Goal: Task Accomplishment & Management: Manage account settings

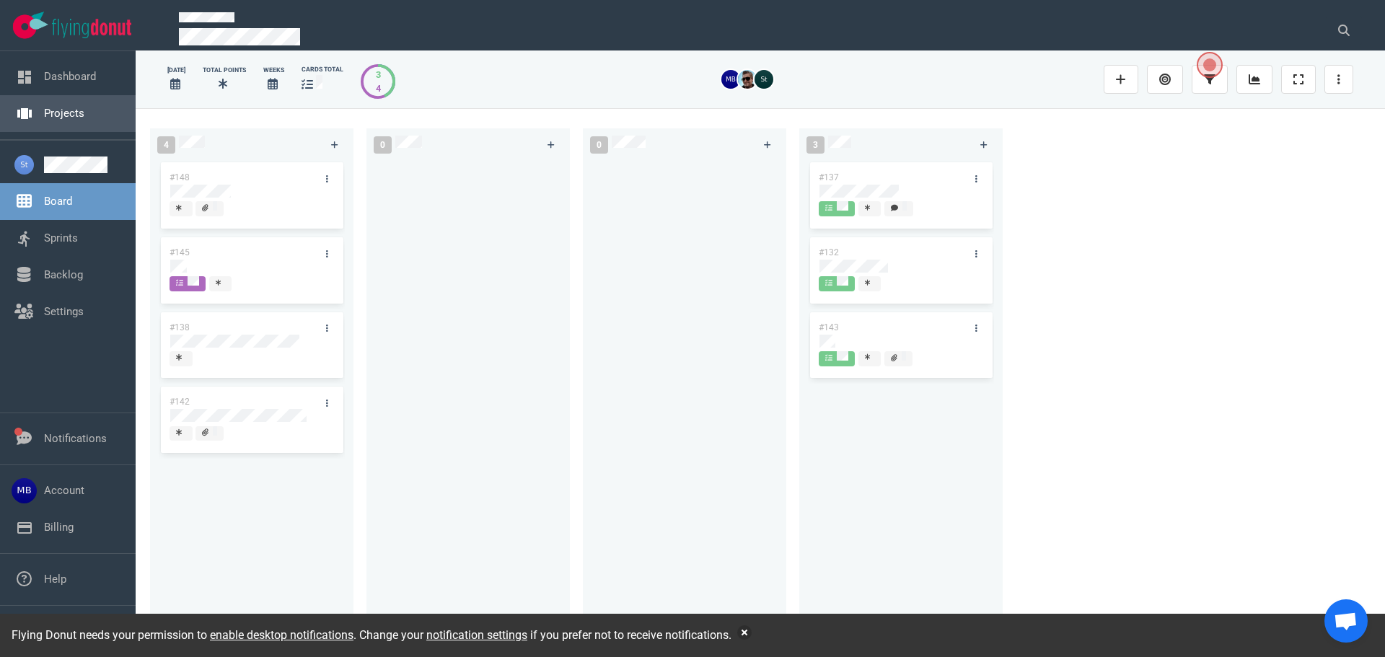
click at [55, 120] on link "Projects" at bounding box center [64, 113] width 40 height 13
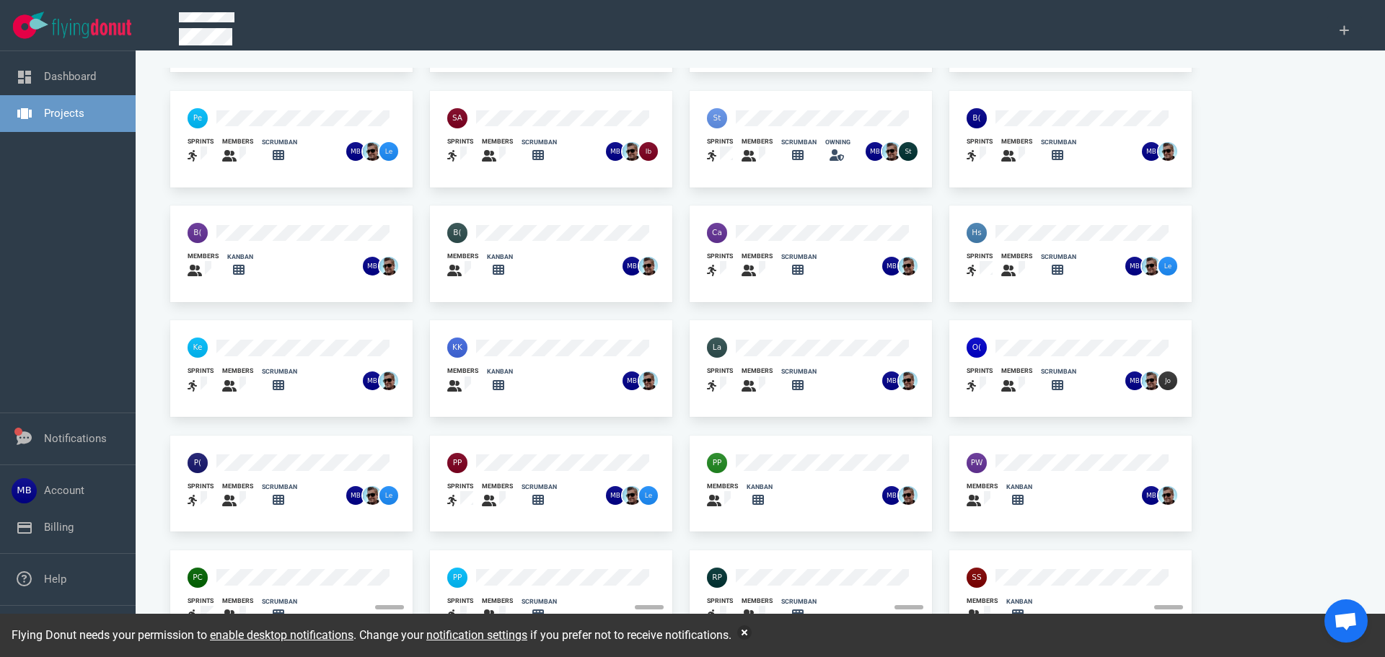
scroll to position [95, 0]
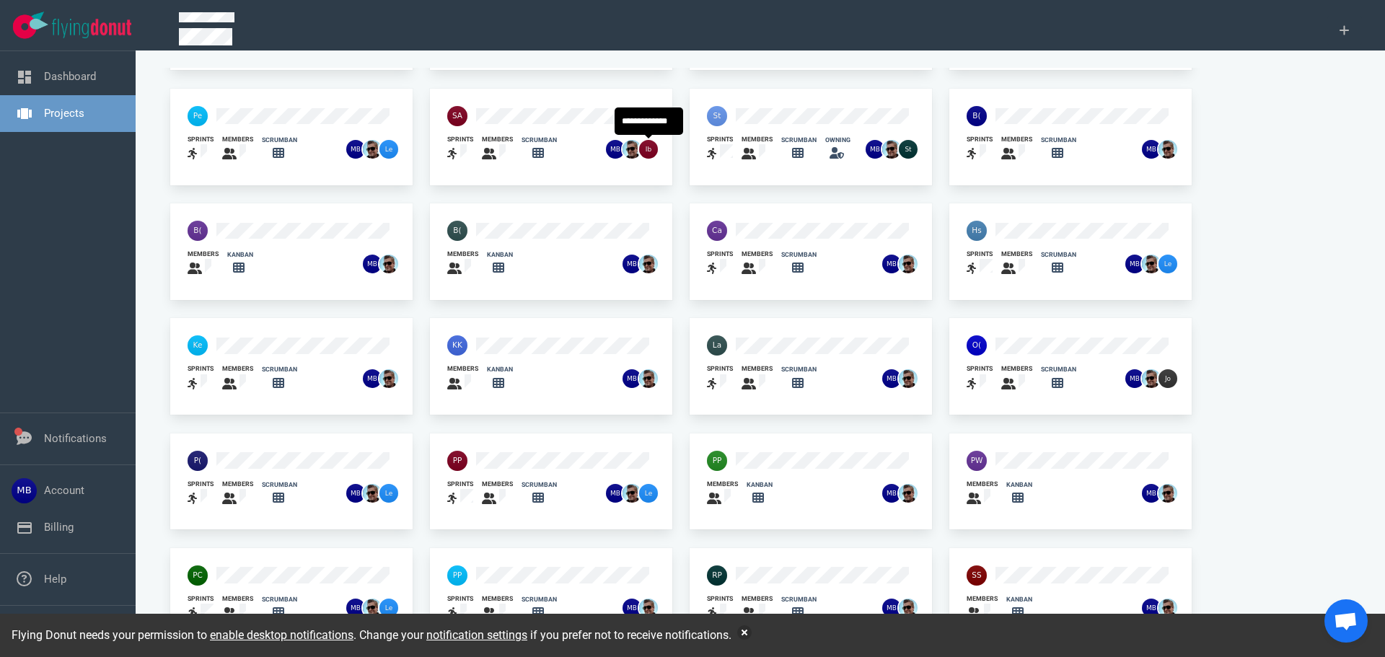
click at [516, 104] on div at bounding box center [522, 116] width 167 height 38
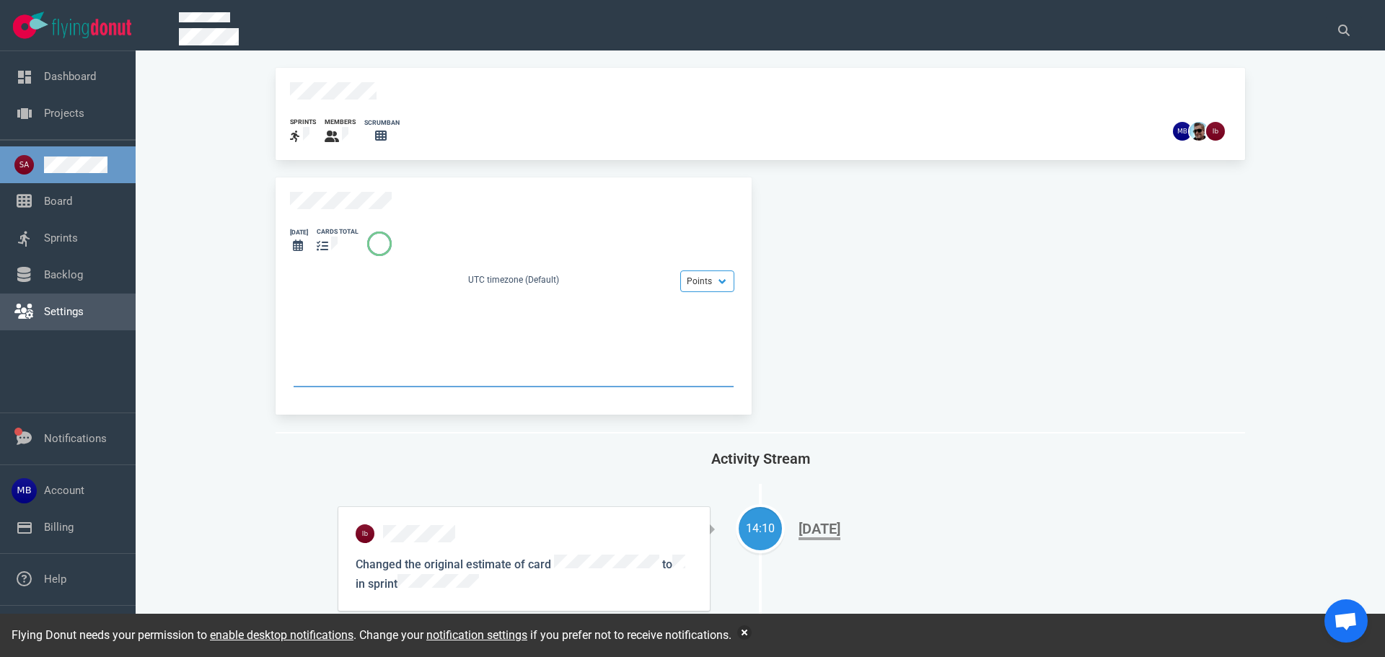
click at [55, 305] on link "Settings" at bounding box center [64, 311] width 40 height 13
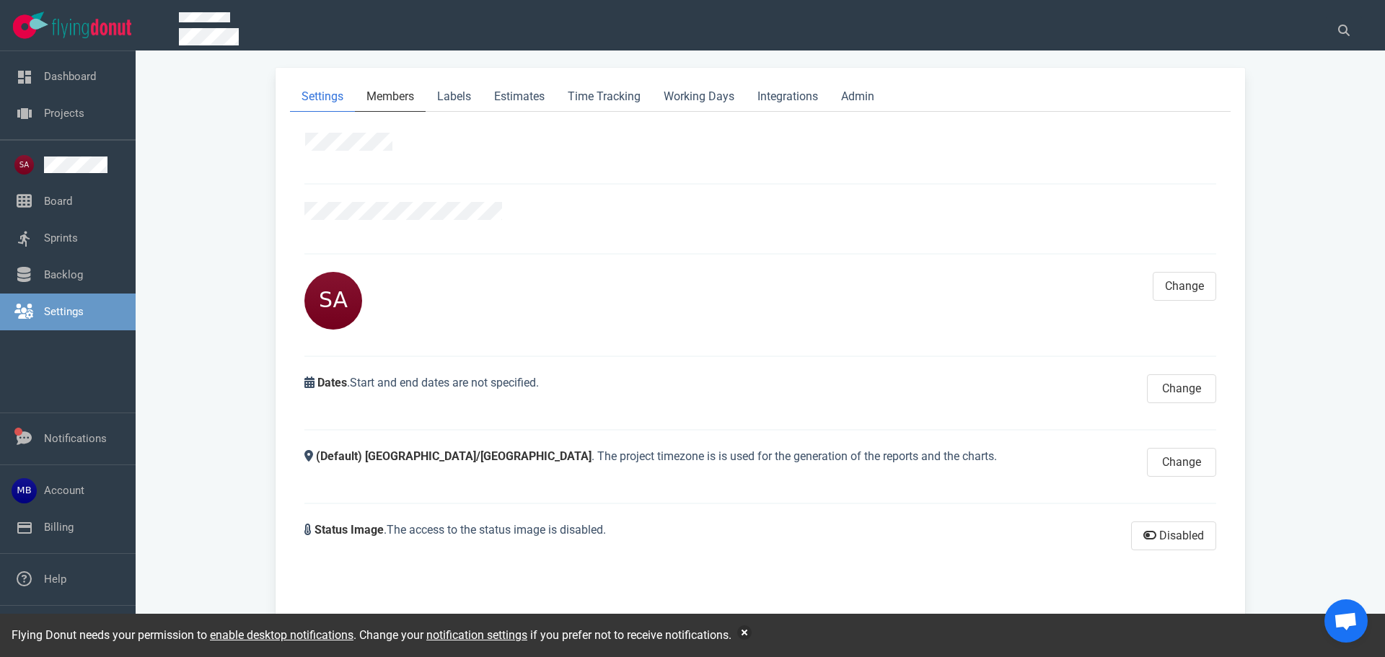
click at [408, 95] on link "Members" at bounding box center [390, 97] width 71 height 30
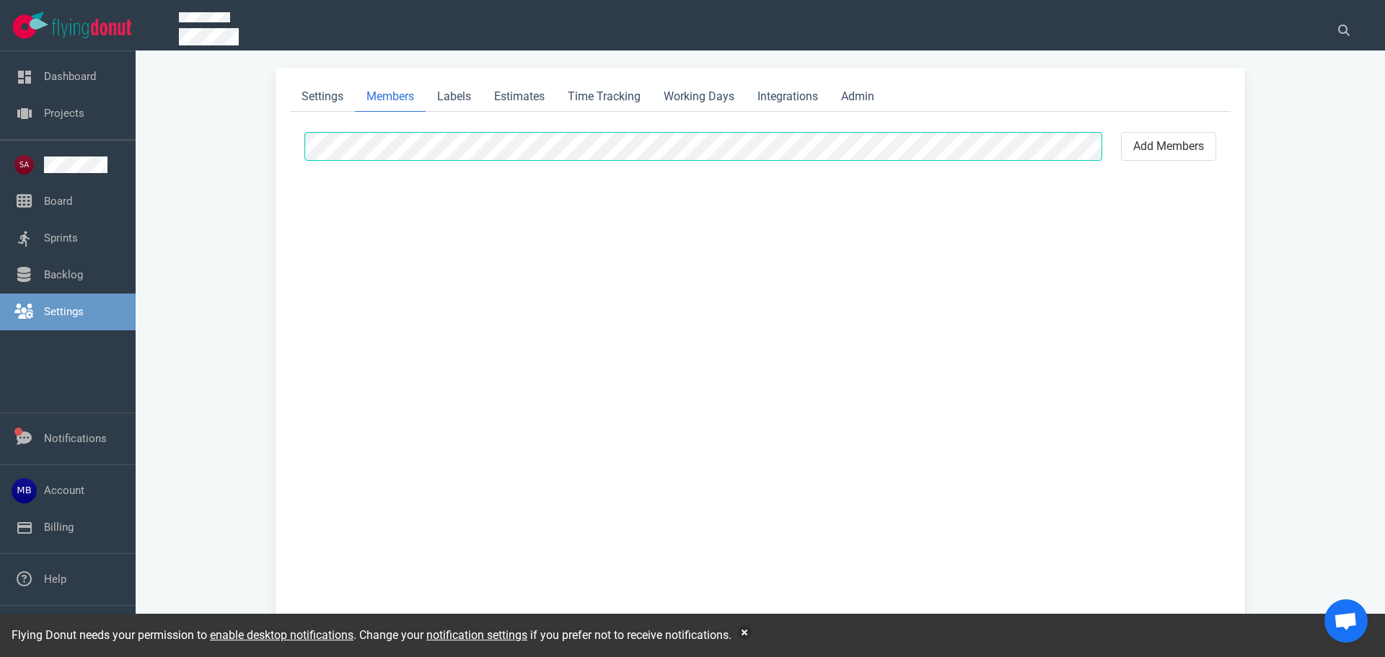
select select "2"
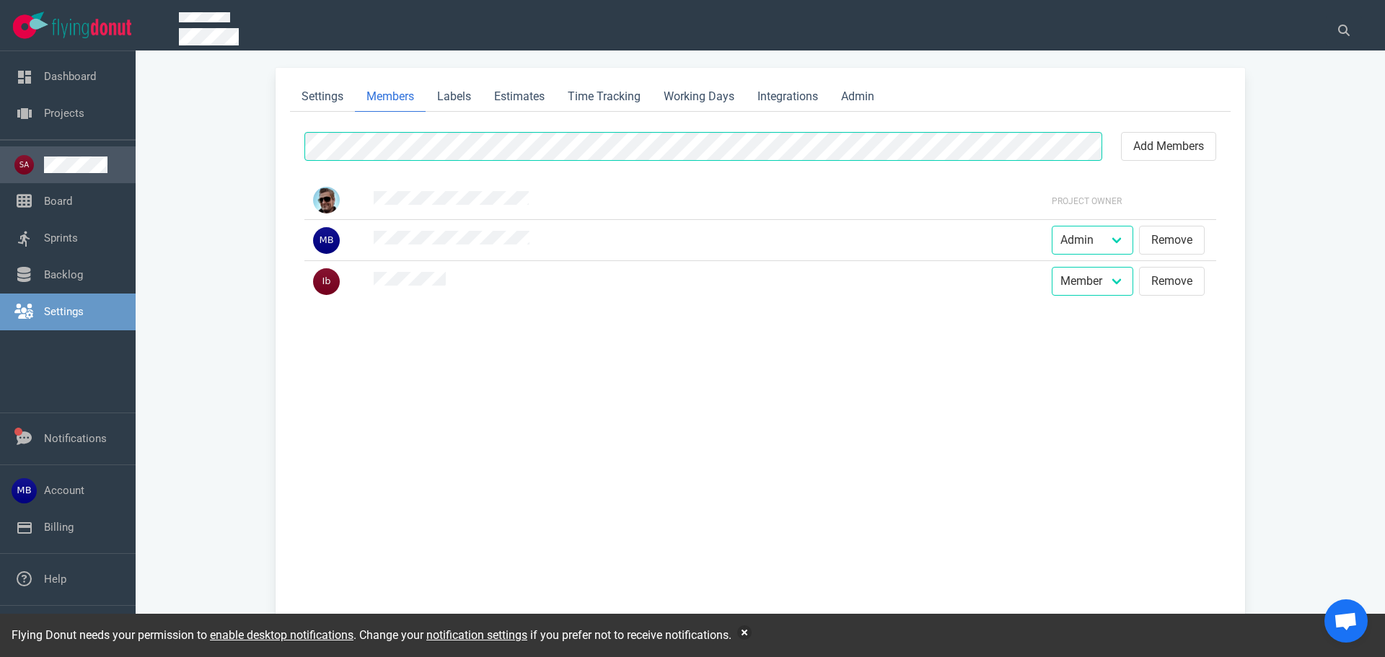
click at [53, 167] on link at bounding box center [84, 165] width 80 height 17
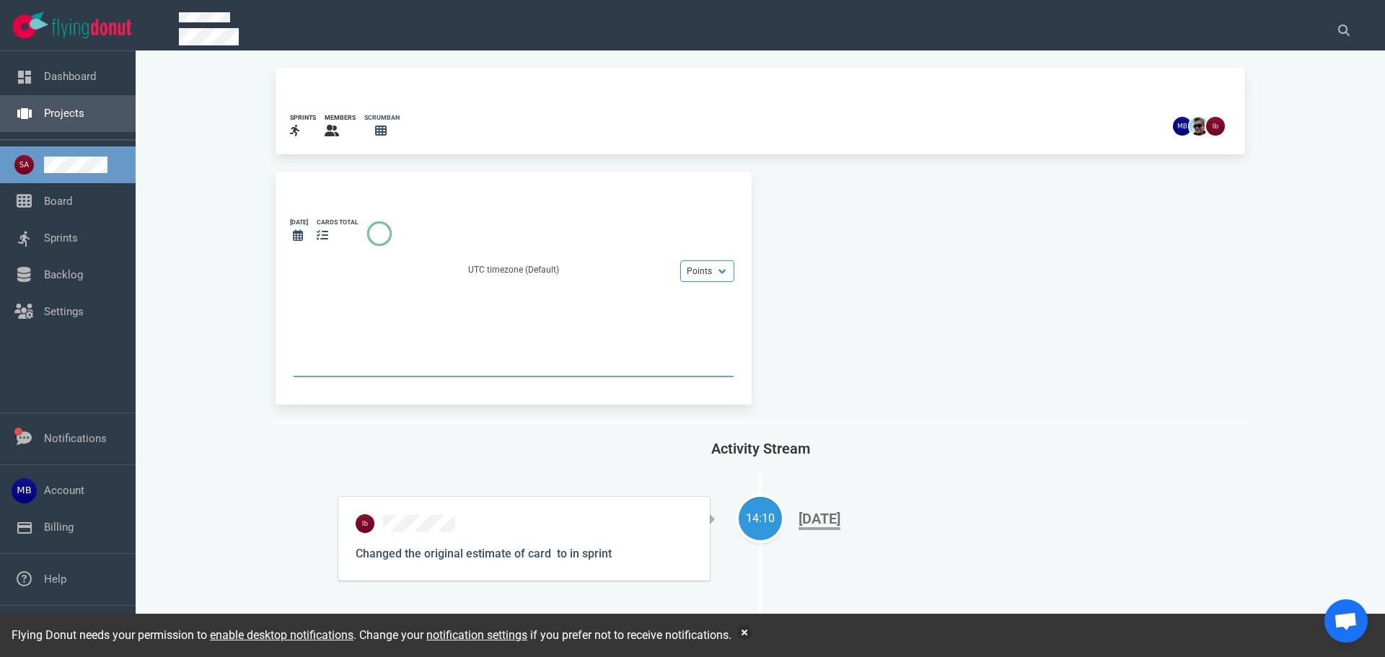
click at [58, 110] on link "Projects" at bounding box center [64, 113] width 40 height 13
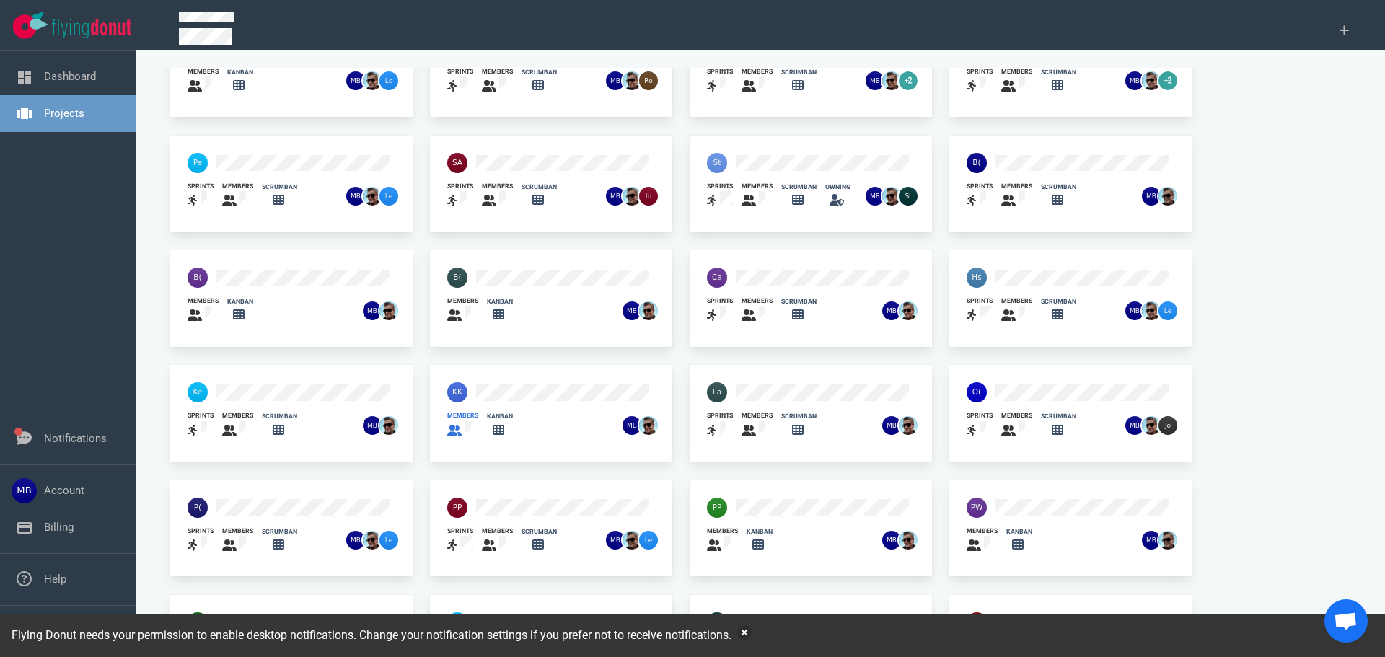
scroll to position [95, 0]
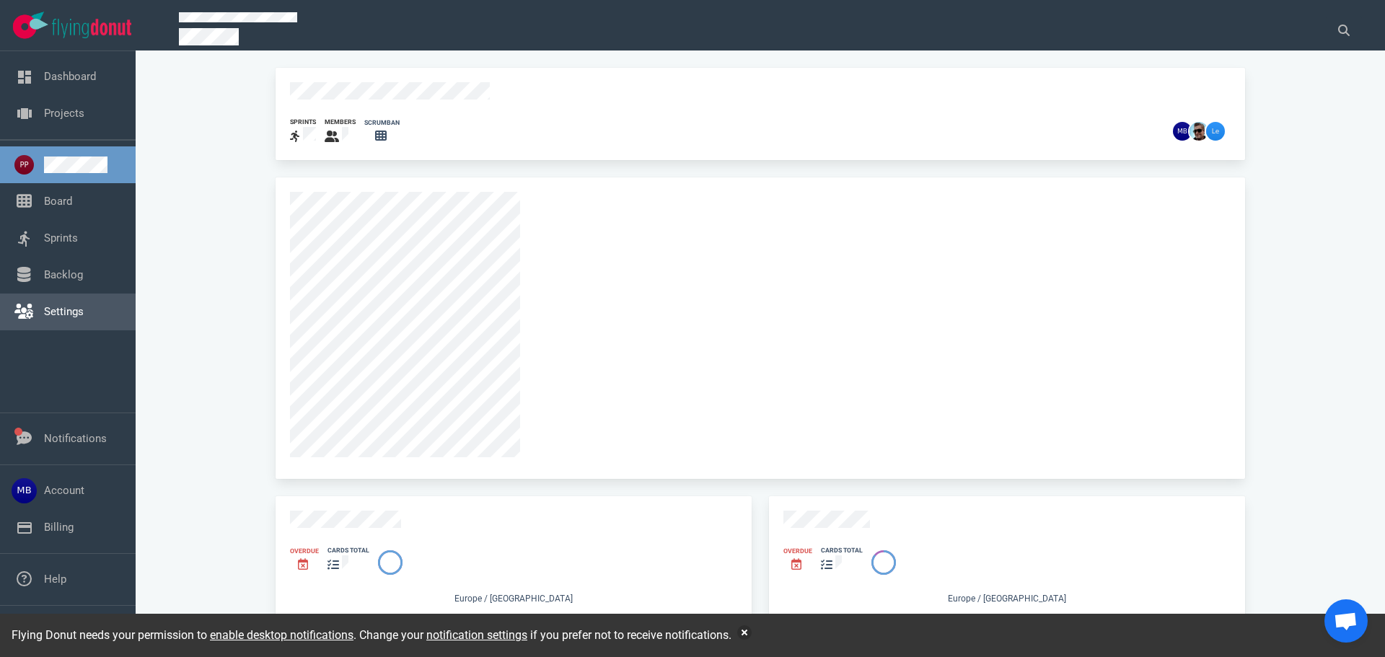
click at [63, 310] on link "Settings" at bounding box center [64, 311] width 40 height 13
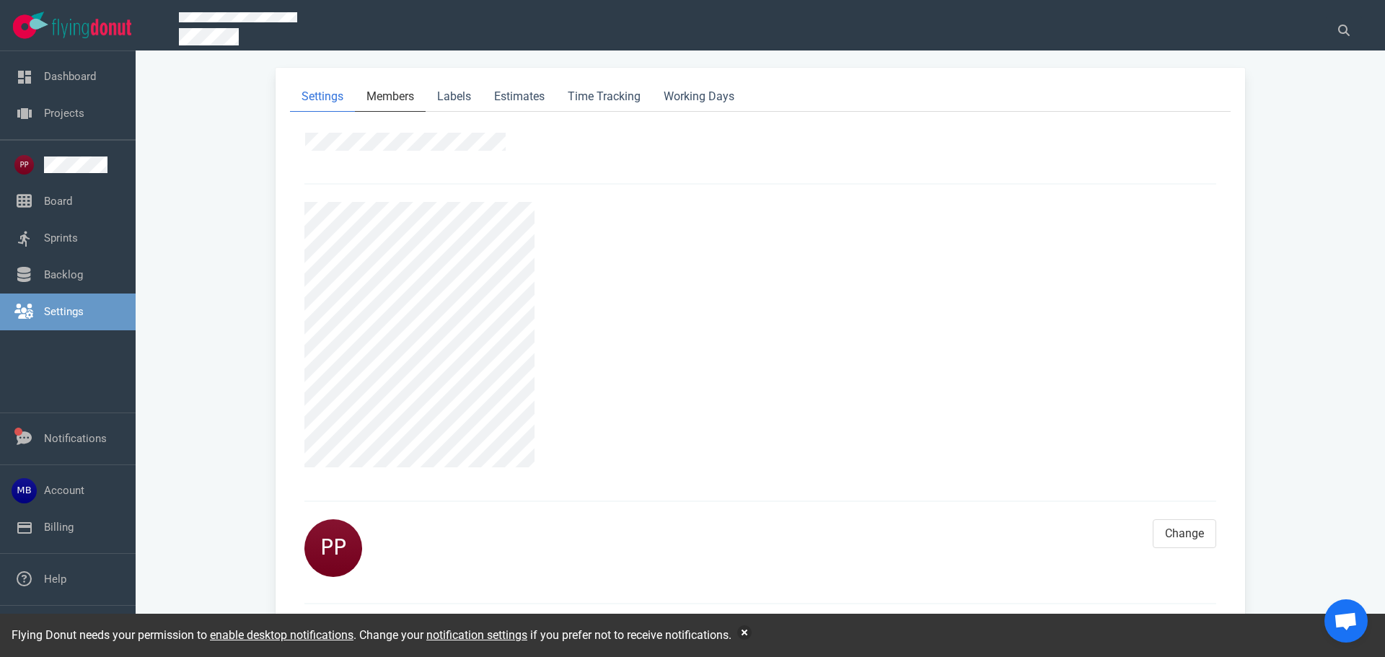
click at [385, 101] on link "Members" at bounding box center [390, 97] width 71 height 30
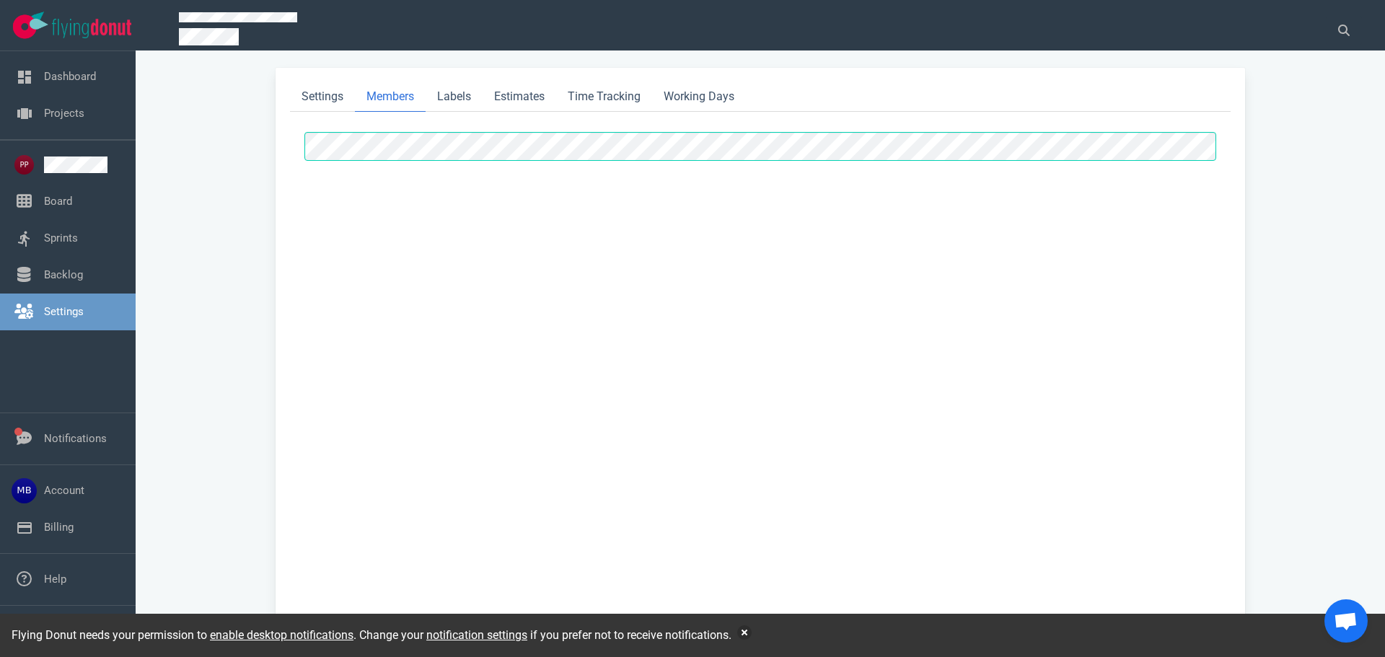
select select "2"
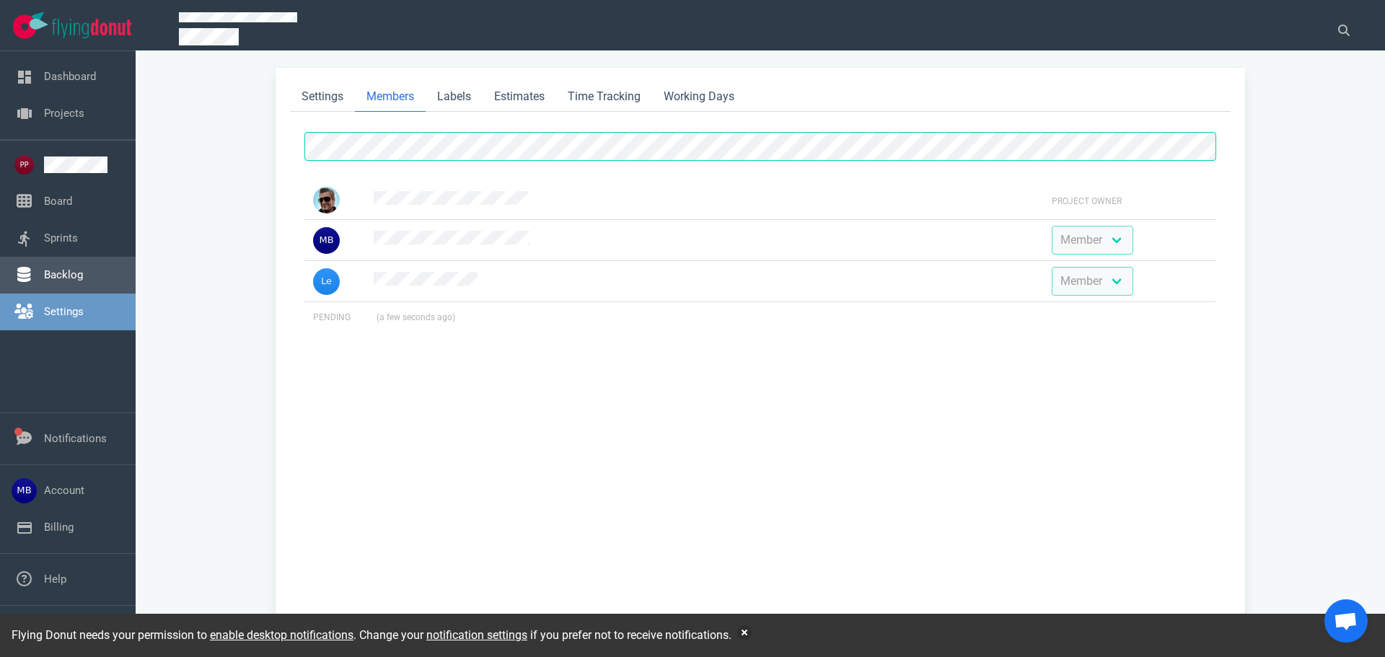
select select "2"
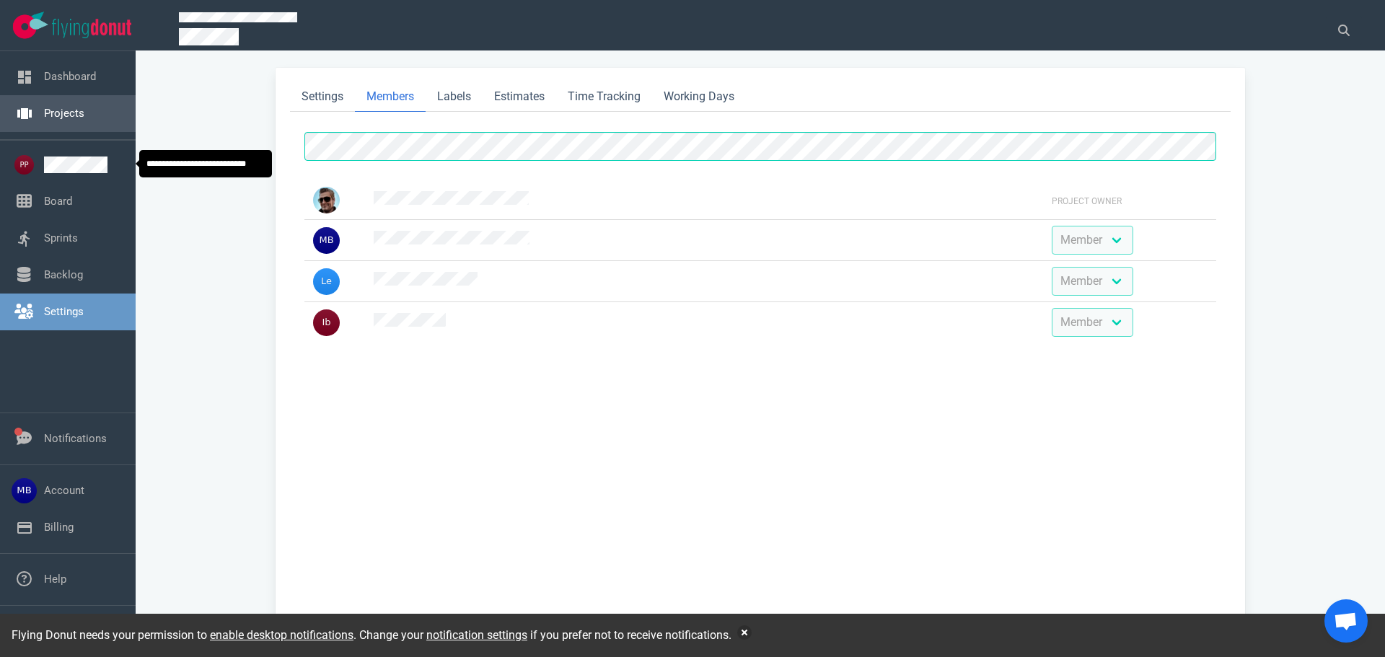
click at [67, 120] on link "Projects" at bounding box center [64, 113] width 40 height 13
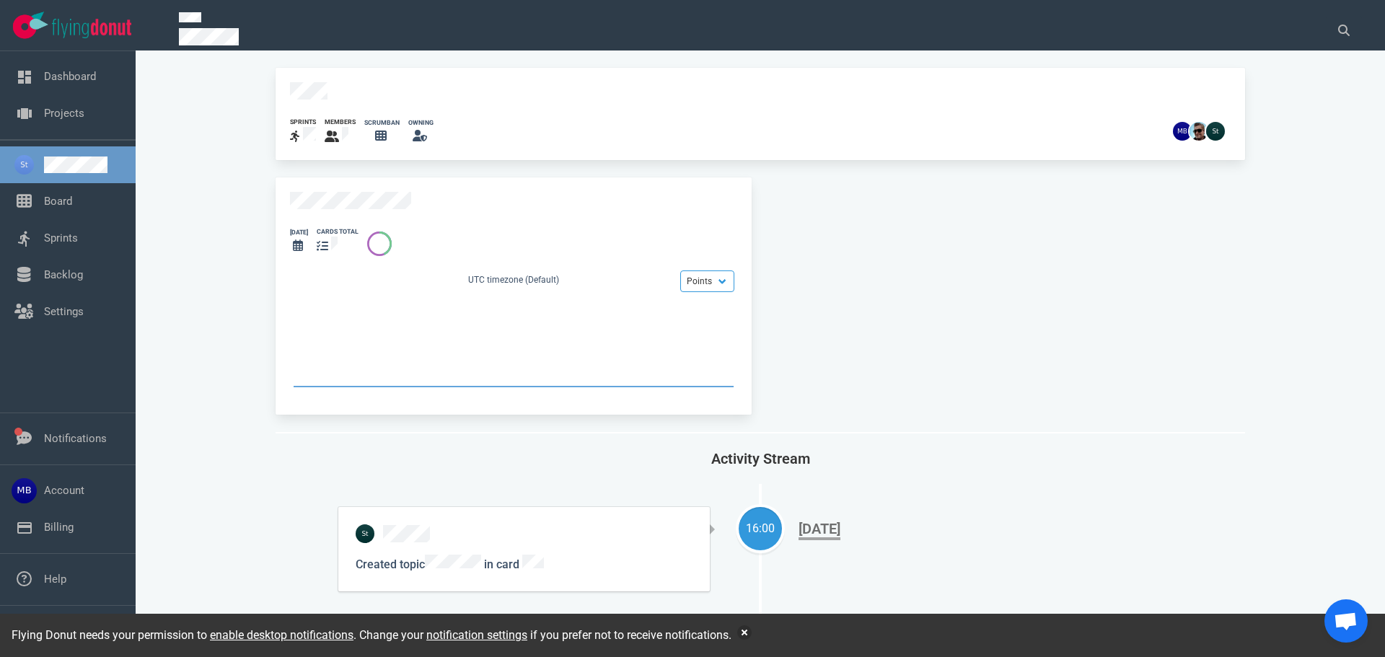
click at [354, 204] on div "[DATE] cards total Points Hours UTC timezone (Default)" at bounding box center [514, 296] width 476 height 237
click at [367, 211] on div "[DATE] cards total Points Hours UTC timezone (Default)" at bounding box center [514, 296] width 476 height 237
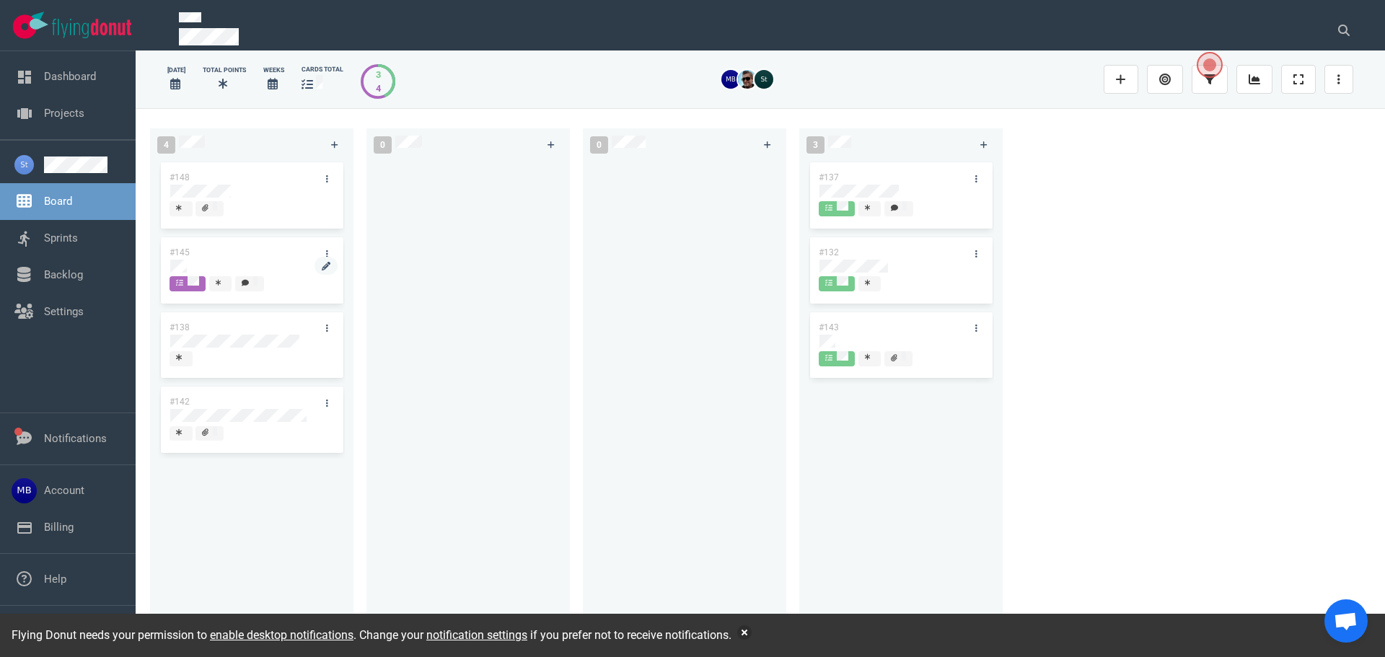
click at [203, 262] on div at bounding box center [251, 266] width 163 height 13
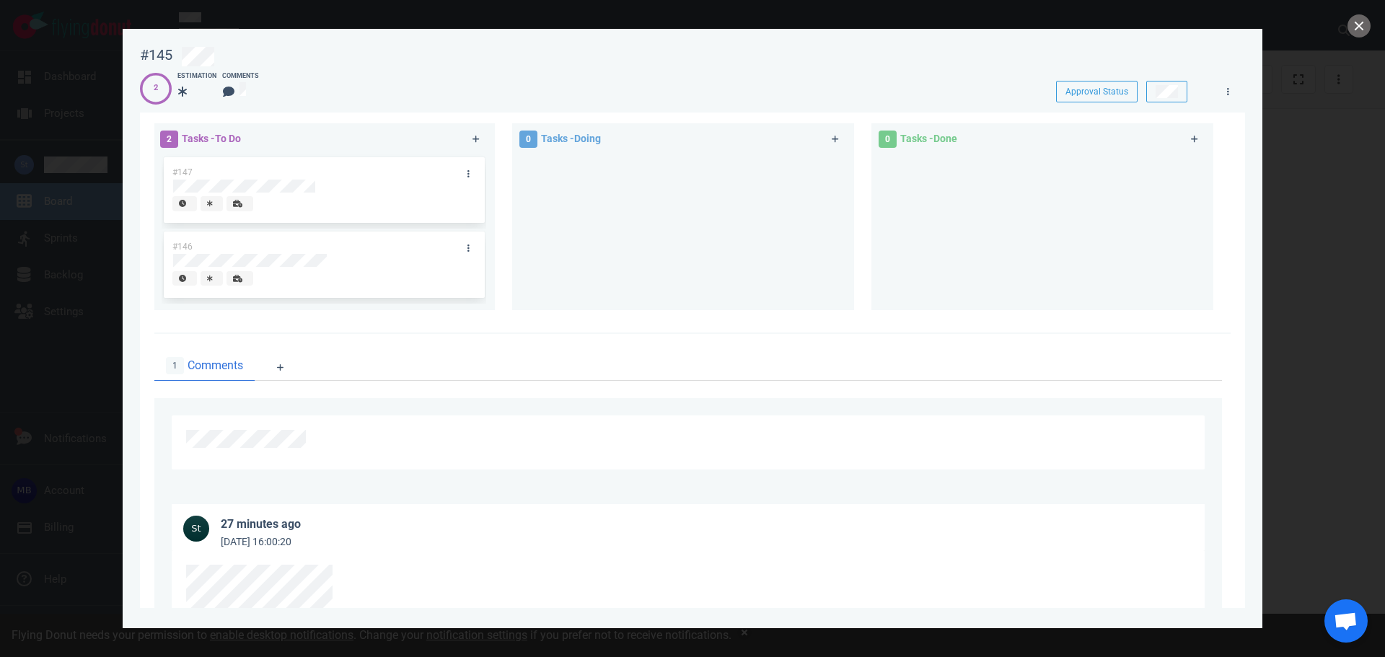
scroll to position [195, 0]
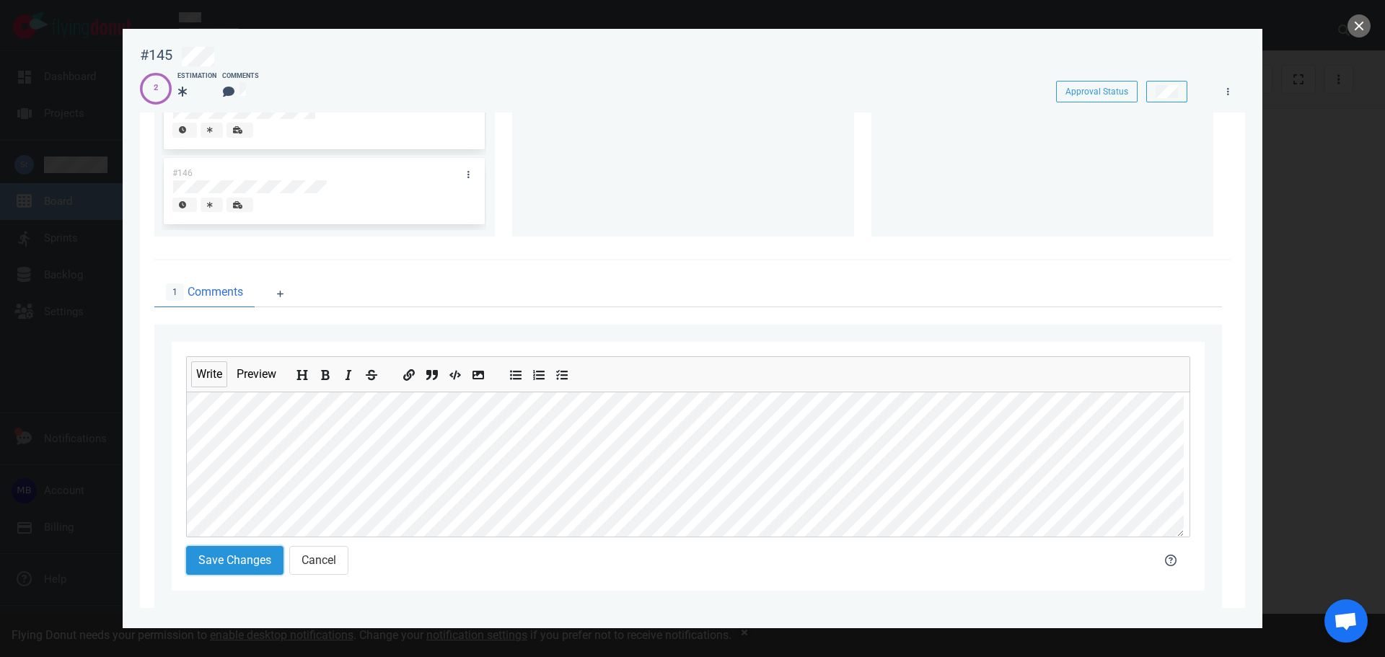
click at [245, 566] on button "Save Changes" at bounding box center [234, 560] width 97 height 29
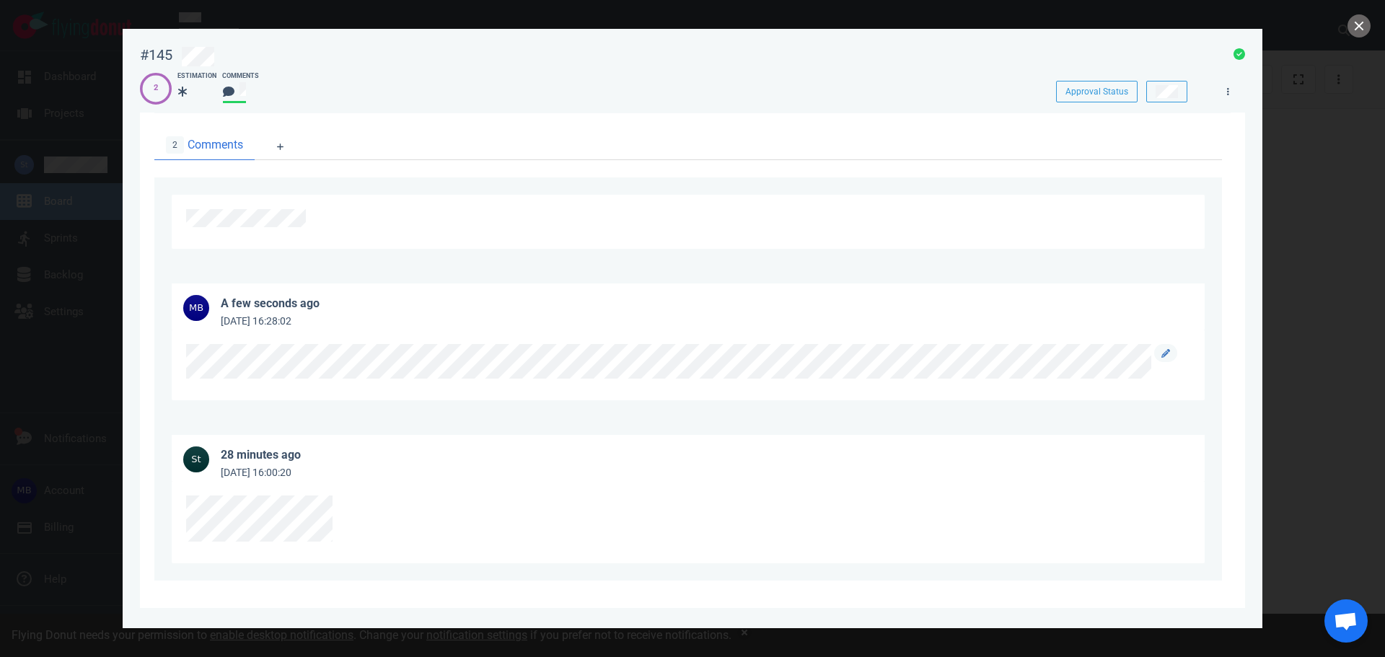
scroll to position [346, 0]
click at [66, 191] on div at bounding box center [692, 328] width 1385 height 657
click at [1358, 32] on button "close" at bounding box center [1359, 25] width 23 height 23
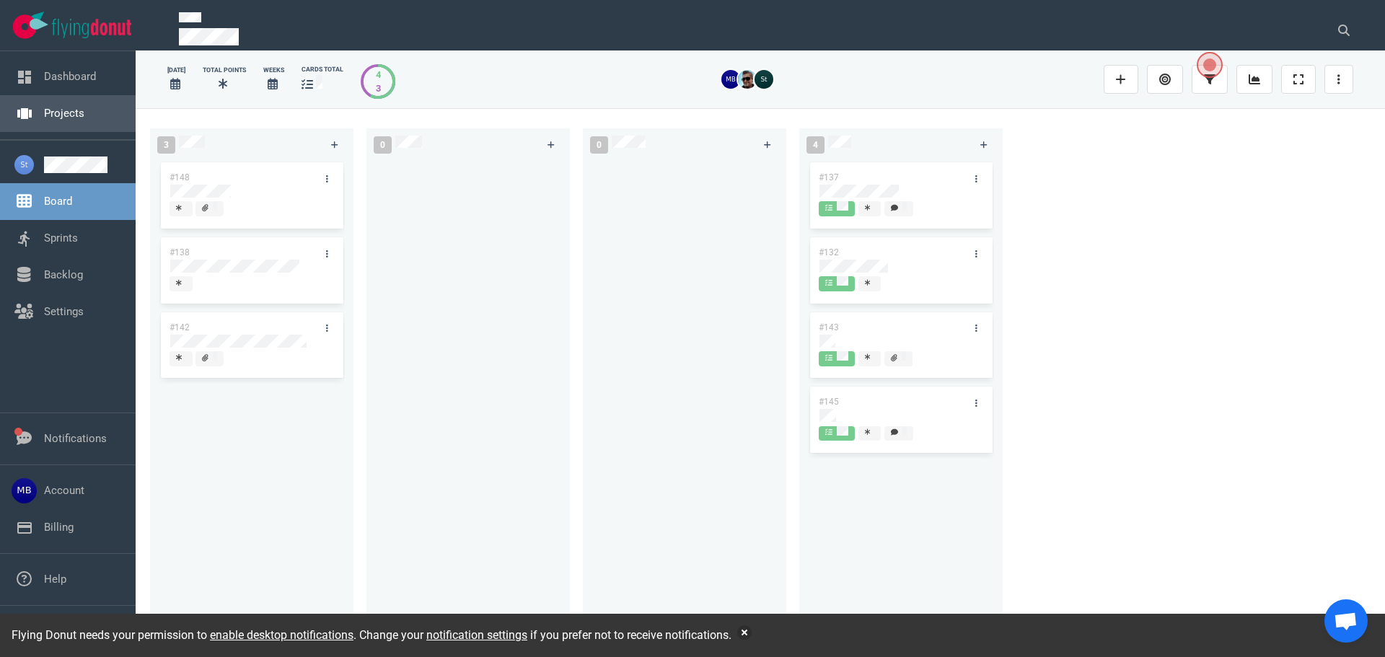
click at [45, 119] on link "Projects" at bounding box center [64, 113] width 40 height 13
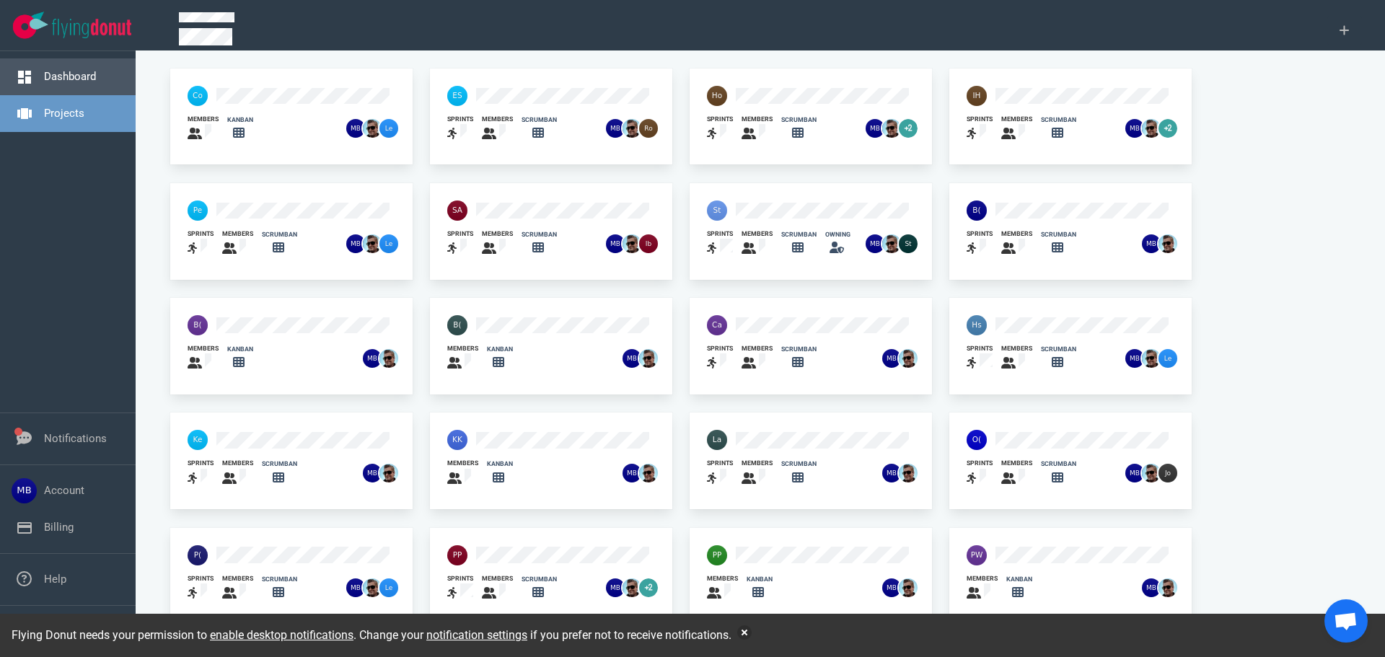
click at [56, 83] on link "Dashboard" at bounding box center [70, 76] width 52 height 13
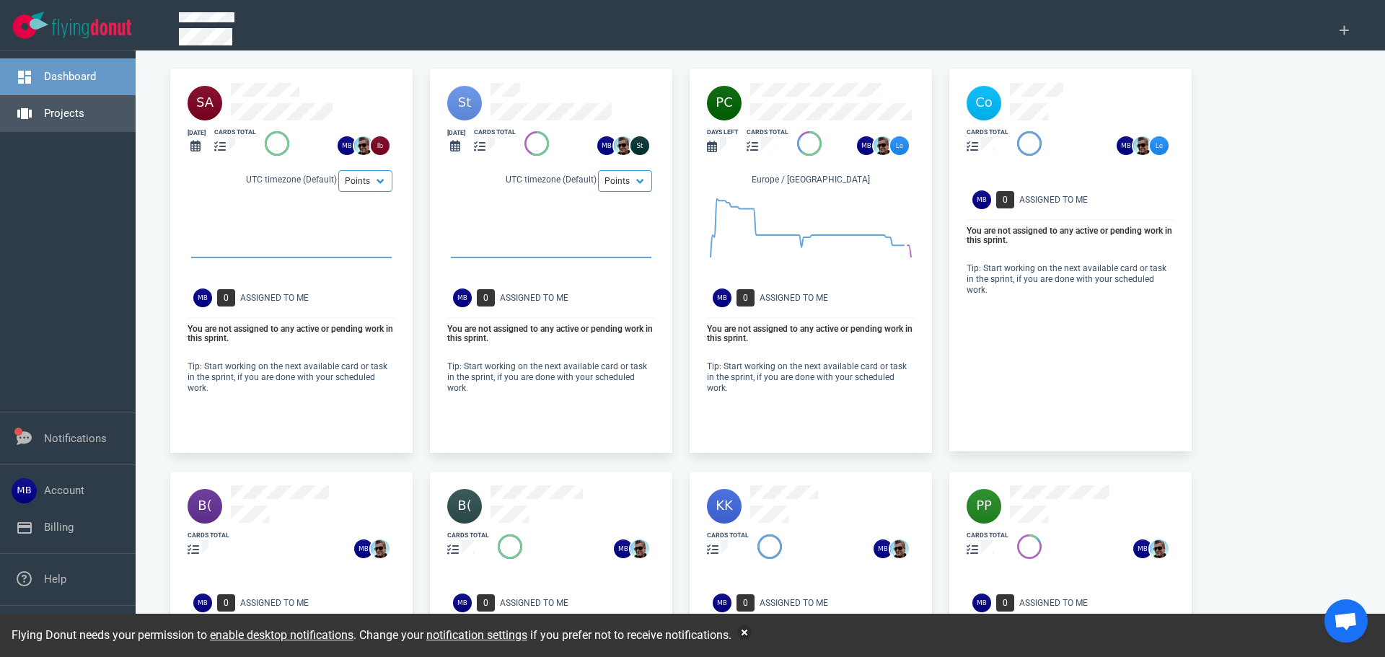
click at [45, 111] on link "Projects" at bounding box center [64, 113] width 40 height 13
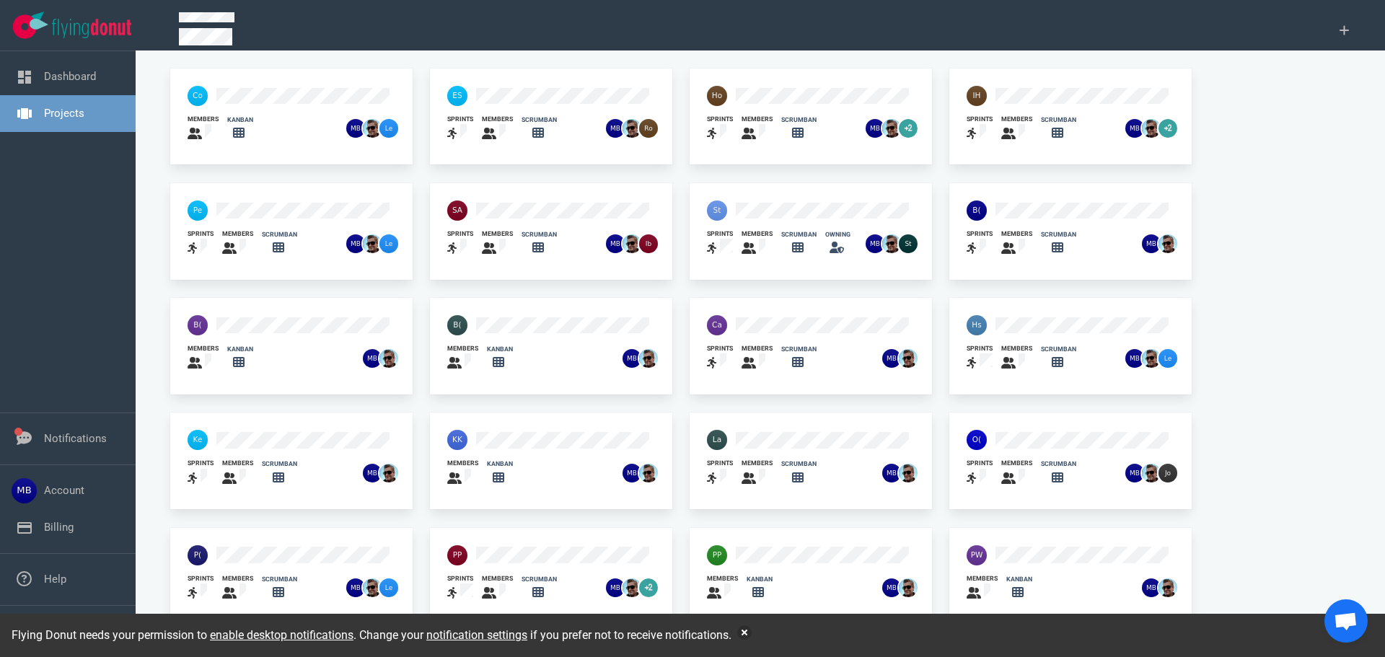
click at [476, 218] on div at bounding box center [458, 211] width 38 height 38
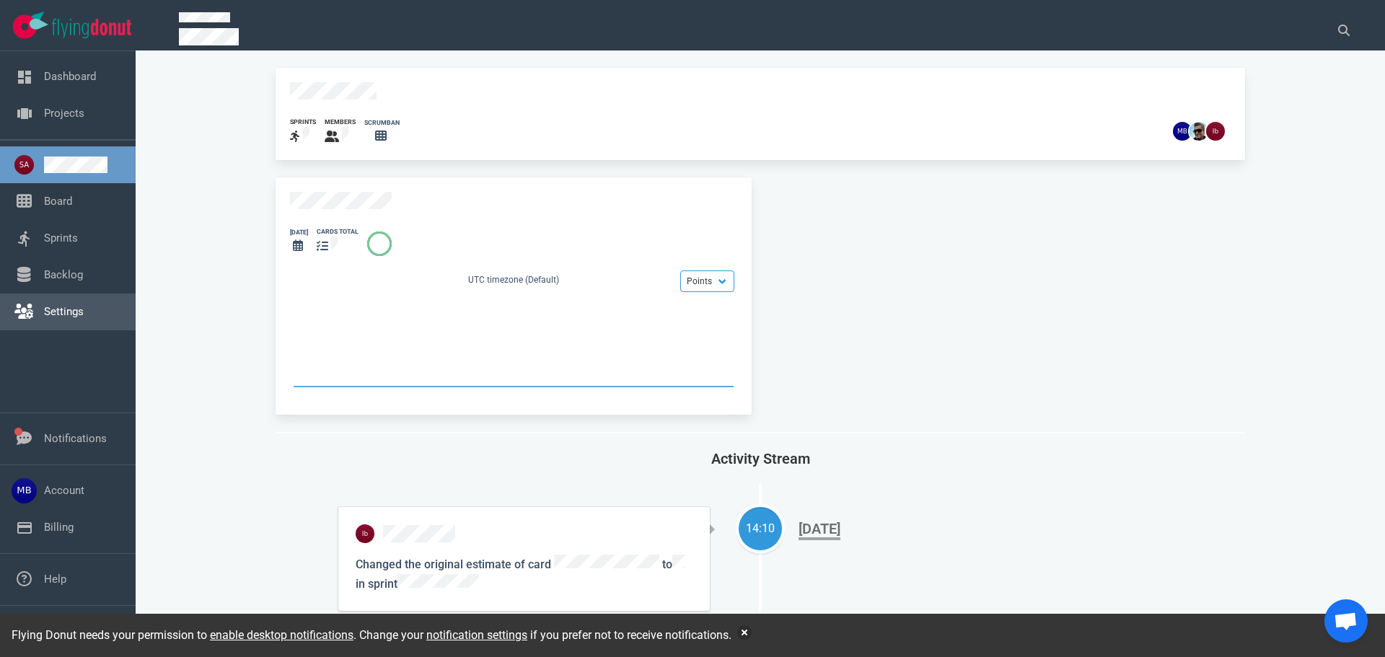
click at [71, 310] on link "Settings" at bounding box center [64, 311] width 40 height 13
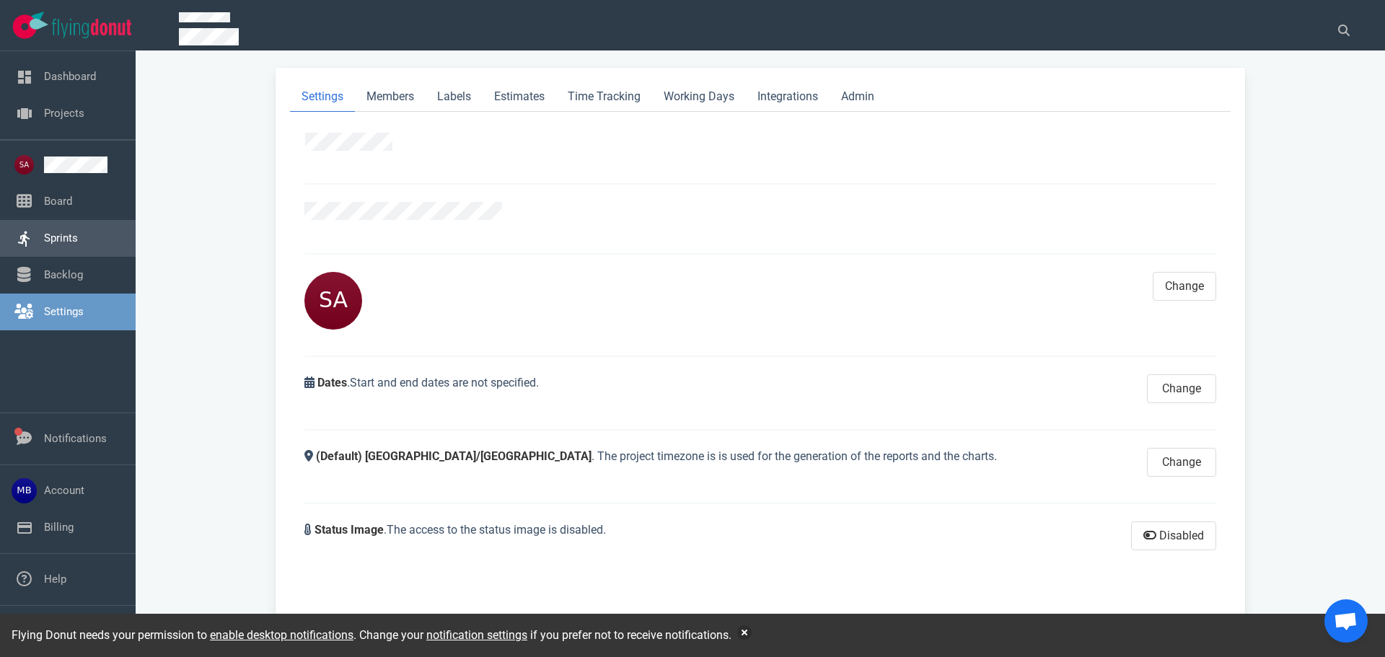
click at [52, 232] on link "Sprints" at bounding box center [61, 238] width 34 height 13
